Goal: Task Accomplishment & Management: Manage account settings

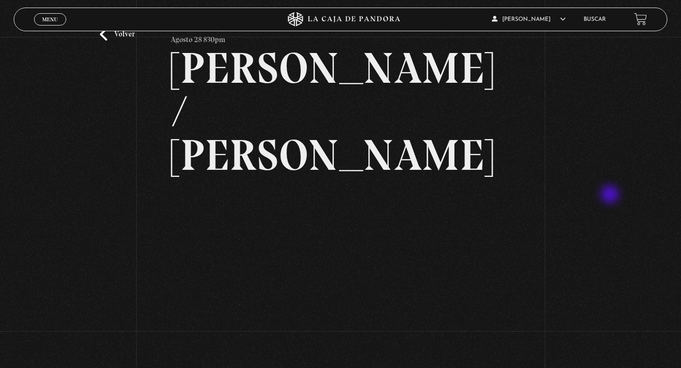
scroll to position [42, 0]
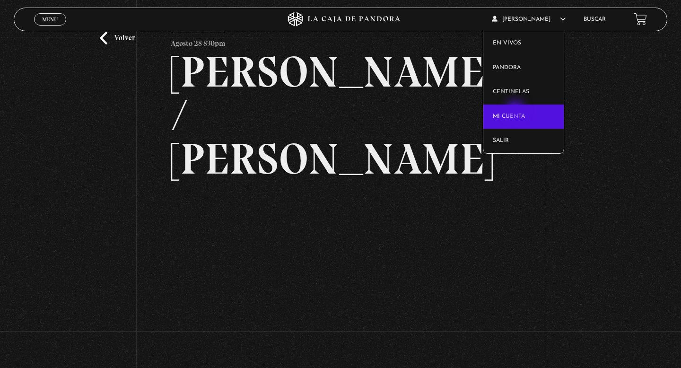
click at [516, 111] on link "Mi cuenta" at bounding box center [523, 116] width 81 height 25
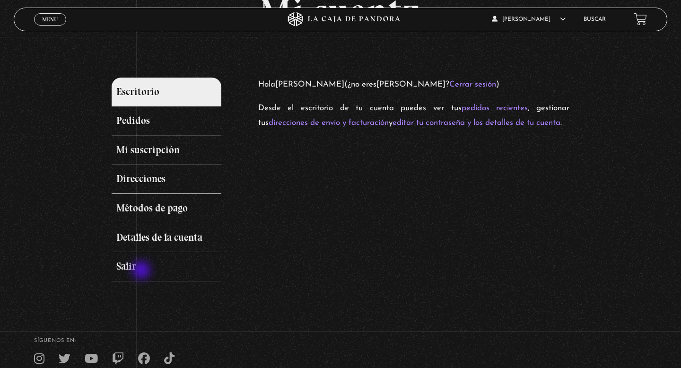
scroll to position [81, 0]
click at [162, 147] on link "Mi suscripción" at bounding box center [167, 150] width 110 height 29
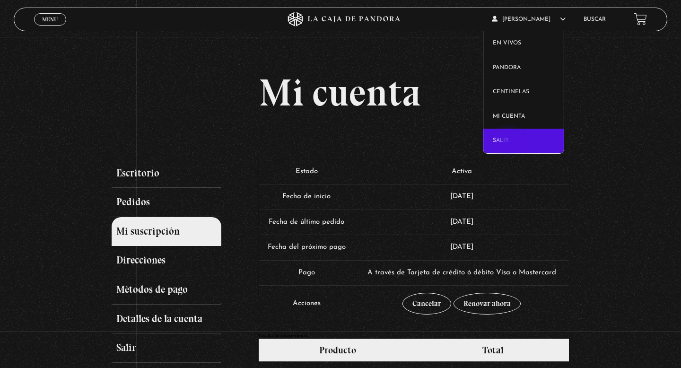
click at [509, 142] on link "Salir" at bounding box center [523, 141] width 81 height 25
